Goal: Task Accomplishment & Management: Manage account settings

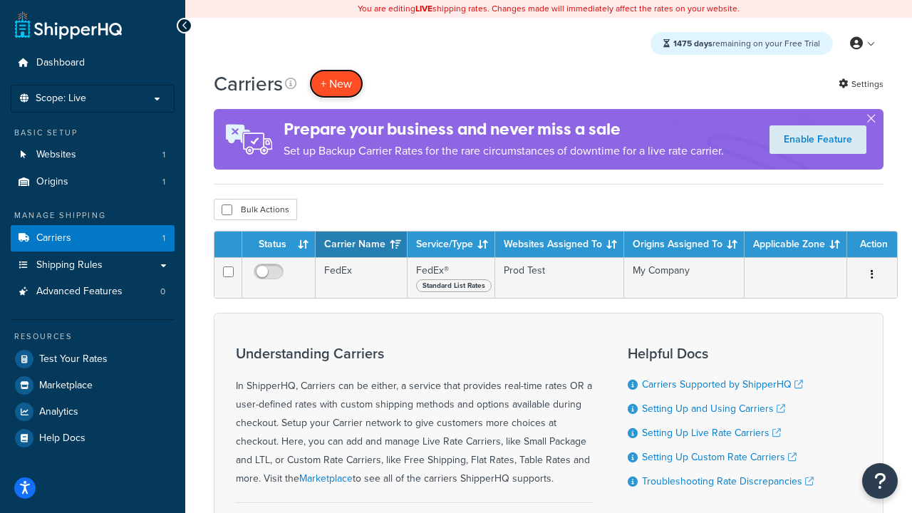
click at [336, 83] on button "+ New" at bounding box center [336, 83] width 54 height 29
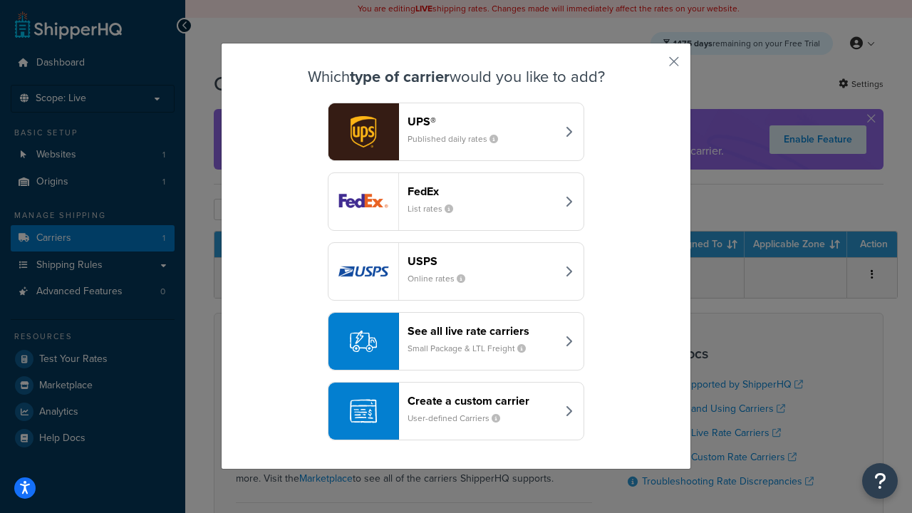
click at [456, 202] on small "List rates" at bounding box center [436, 208] width 57 height 13
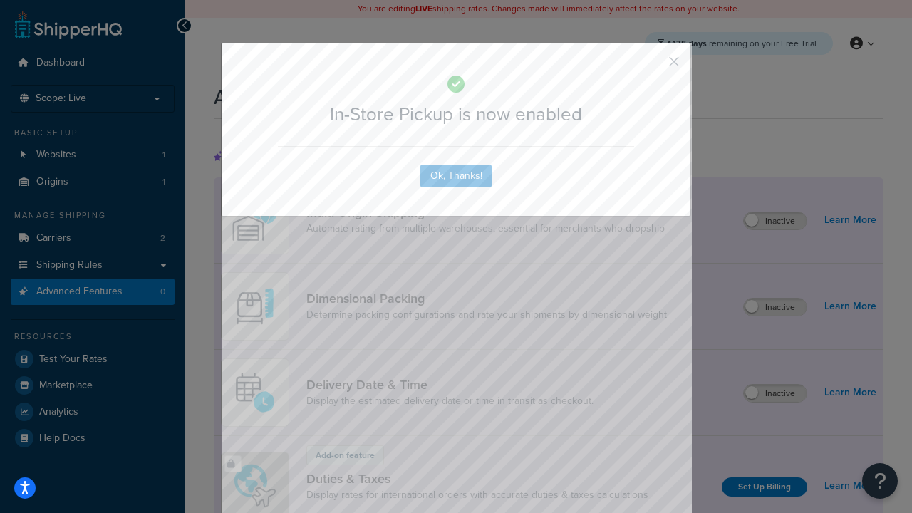
scroll to position [462, 0]
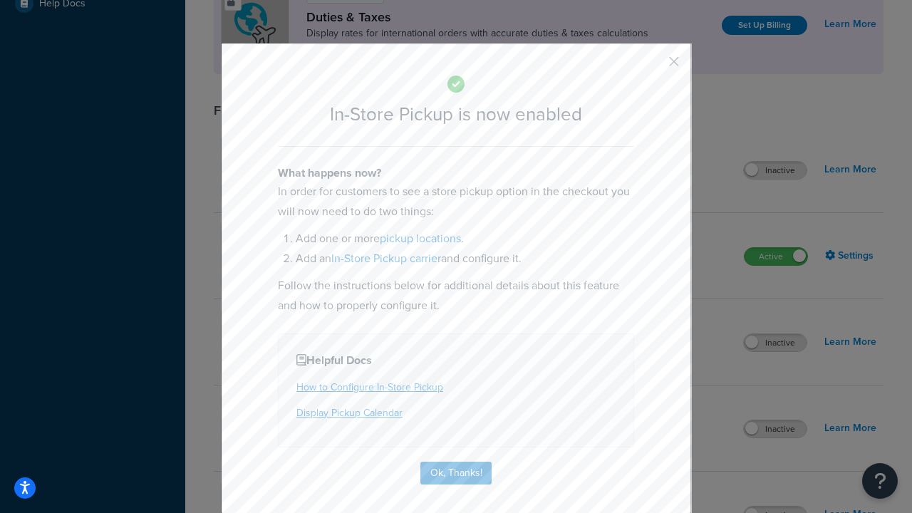
click at [653, 66] on button "button" at bounding box center [653, 67] width 4 height 4
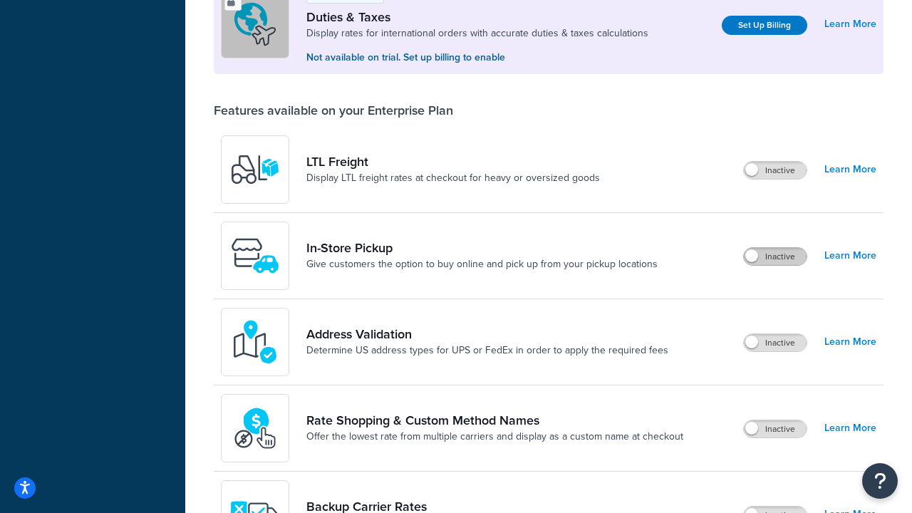
scroll to position [435, 0]
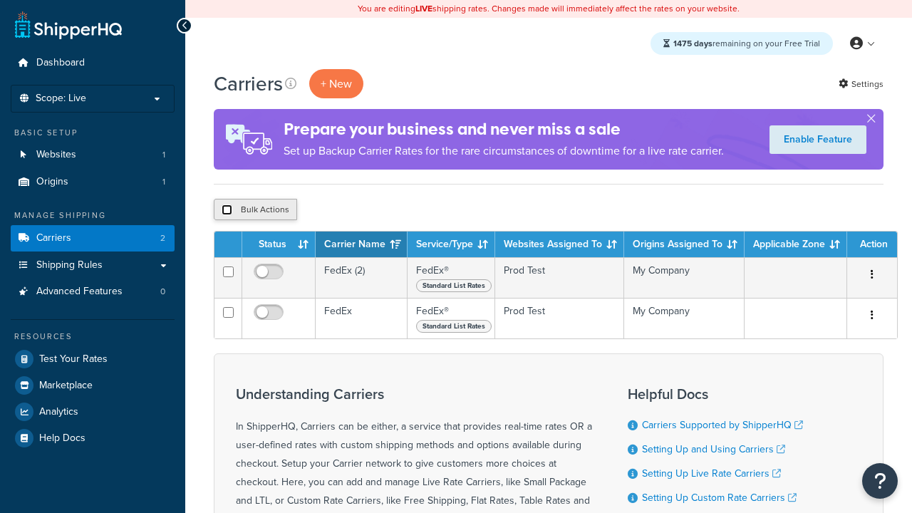
click at [227, 210] on input "checkbox" at bounding box center [227, 210] width 11 height 11
checkbox input "true"
click at [0, 0] on button "Delete" at bounding box center [0, 0] width 0 height 0
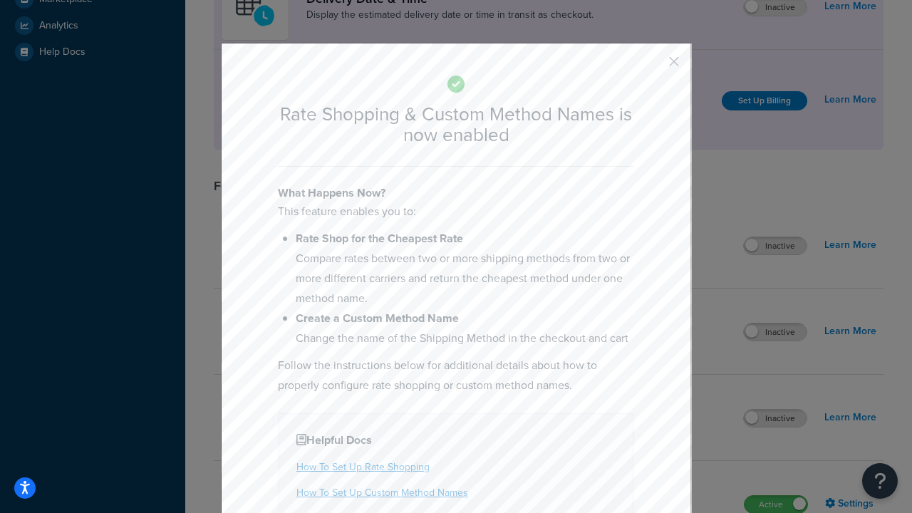
click at [653, 66] on button "button" at bounding box center [653, 67] width 4 height 4
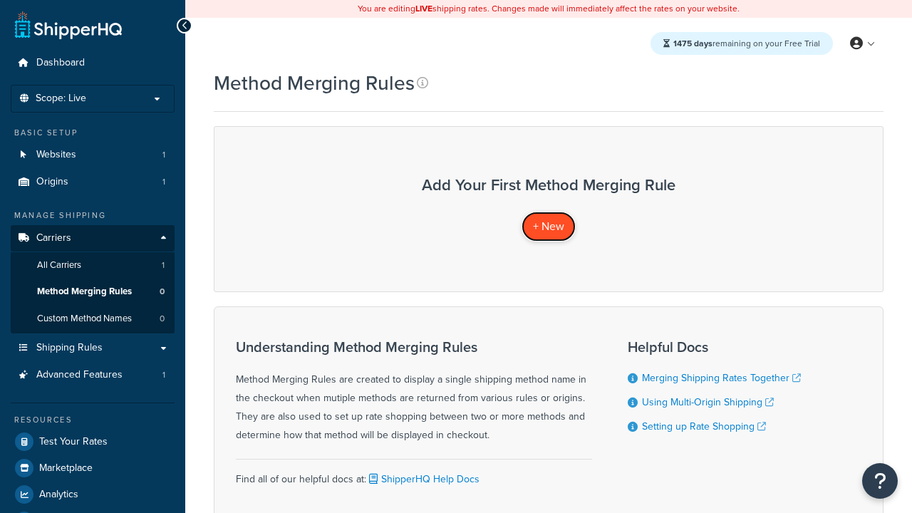
click at [549, 226] on span "+ New" at bounding box center [548, 226] width 31 height 16
